Goal: Complete application form

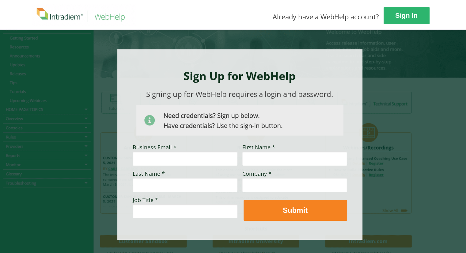
click at [150, 162] on input "Business Email *" at bounding box center [185, 158] width 105 height 14
paste input "[EMAIL_ADDRESS][PERSON_NAME][DOMAIN_NAME]"
type input "[EMAIL_ADDRESS][PERSON_NAME][DOMAIN_NAME]"
click at [286, 158] on input "First Name *" at bounding box center [294, 158] width 105 height 14
type input "Amber"
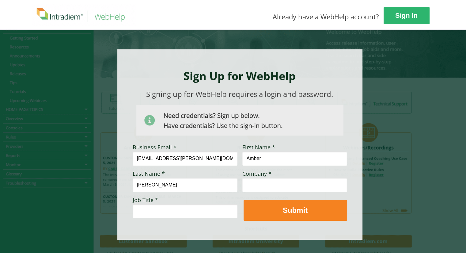
type input "[PERSON_NAME]"
type input "[PERSON_NAME] Fargo"
type input "Senior Business Execution Consultant"
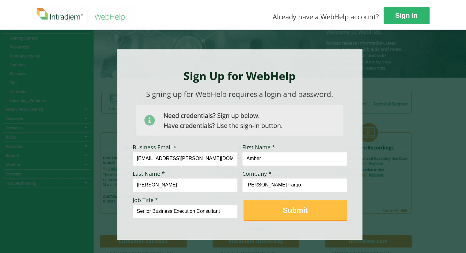
click at [288, 213] on strong "Submit" at bounding box center [295, 210] width 25 height 8
